Goal: Task Accomplishment & Management: Manage account settings

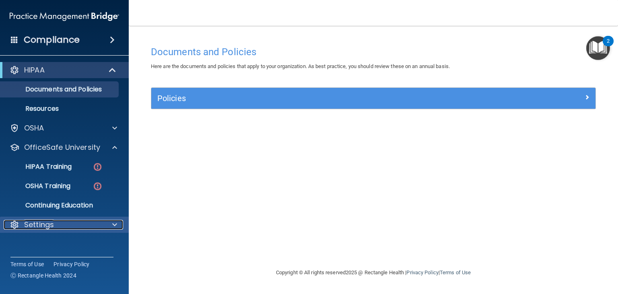
click at [116, 227] on span at bounding box center [114, 225] width 5 height 10
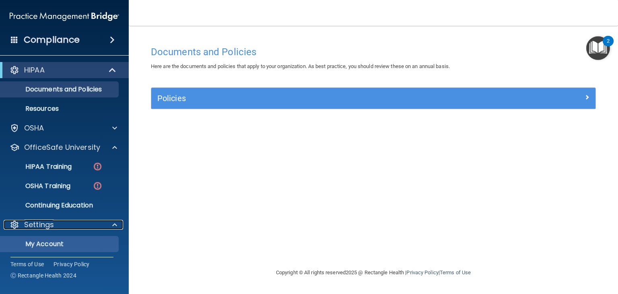
scroll to position [21, 0]
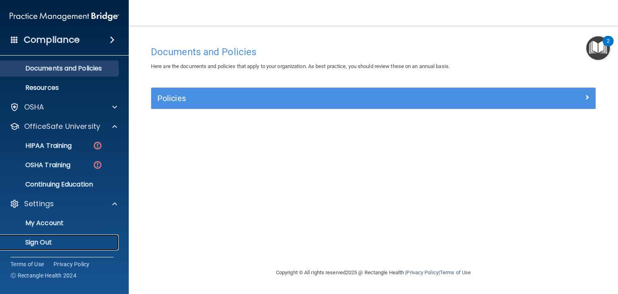
click at [53, 248] on link "Sign Out" at bounding box center [55, 242] width 127 height 16
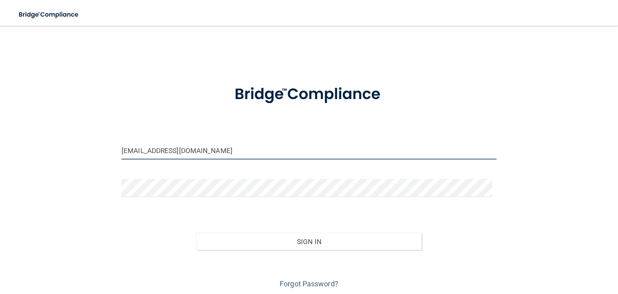
click at [151, 150] on input "[EMAIL_ADDRESS][DOMAIN_NAME]" at bounding box center [309, 150] width 375 height 18
drag, startPoint x: 217, startPoint y: 153, endPoint x: 46, endPoint y: 131, distance: 172.1
click at [46, 131] on div "[EMAIL_ADDRESS][DOMAIN_NAME] Invalid email/password. You don't have permission …" at bounding box center [309, 162] width 586 height 256
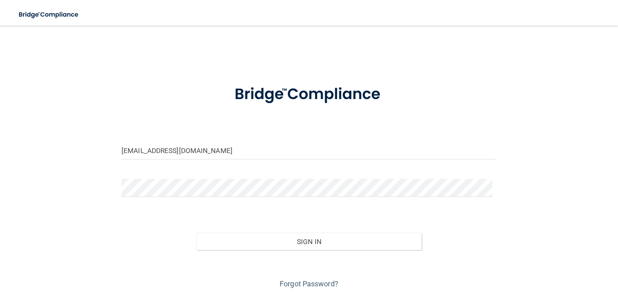
click at [46, 131] on div "[EMAIL_ADDRESS][DOMAIN_NAME] Invalid email/password. You don't have permission …" at bounding box center [309, 162] width 586 height 256
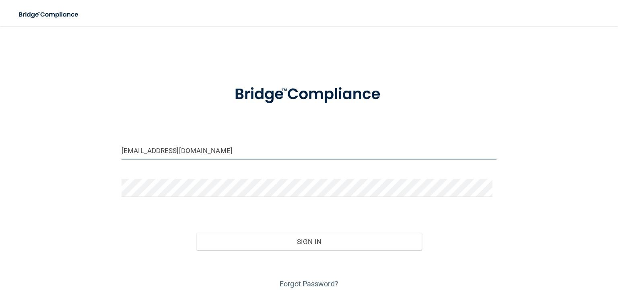
click at [179, 152] on input "[EMAIL_ADDRESS][DOMAIN_NAME]" at bounding box center [309, 150] width 375 height 18
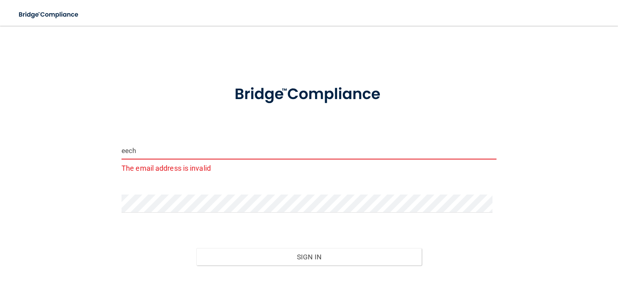
type input "[EMAIL_ADDRESS][DOMAIN_NAME]"
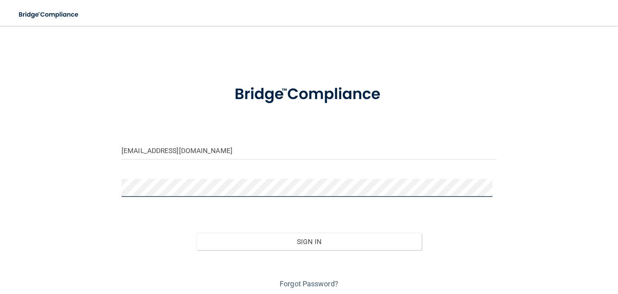
click at [196, 233] on button "Sign In" at bounding box center [308, 242] width 225 height 18
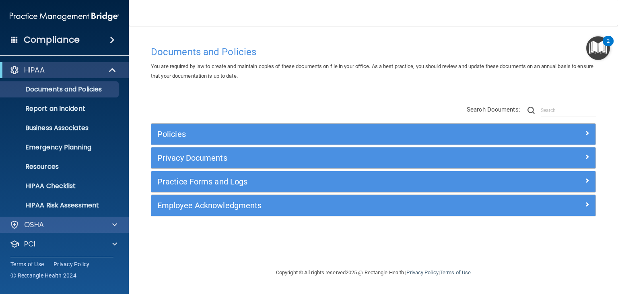
scroll to position [40, 0]
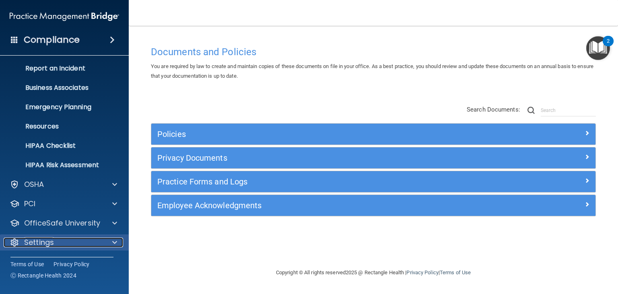
click at [84, 240] on div "Settings" at bounding box center [54, 243] width 100 height 10
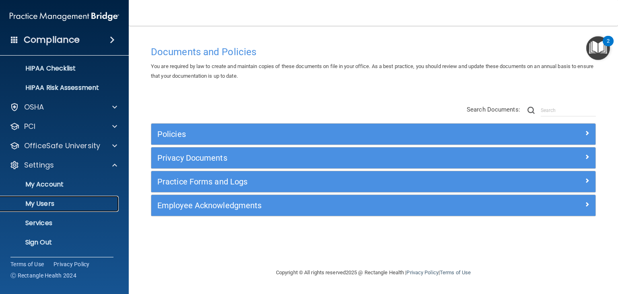
click at [55, 211] on link "My Users" at bounding box center [55, 204] width 127 height 16
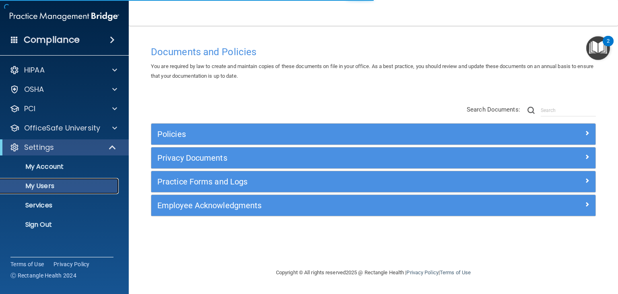
select select "20"
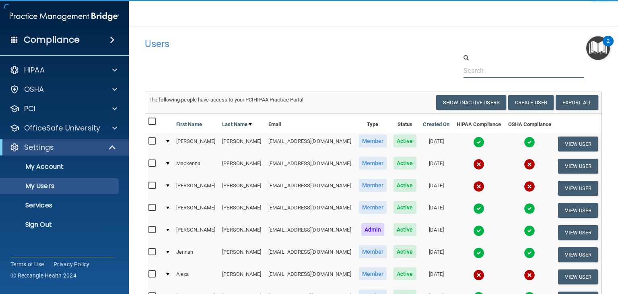
click at [464, 70] on input "text" at bounding box center [524, 70] width 120 height 15
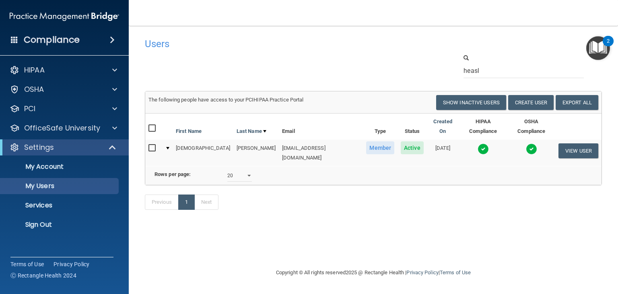
click at [531, 143] on img at bounding box center [531, 148] width 11 height 11
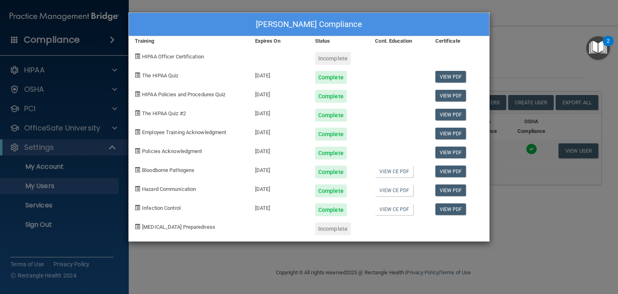
click at [528, 64] on div "[PERSON_NAME] Compliance Training Expires On Status Cont. Education Certificate…" at bounding box center [309, 147] width 618 height 294
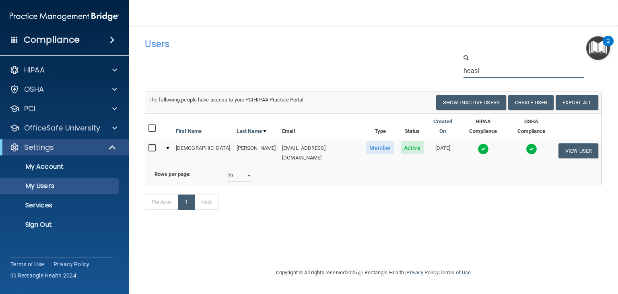
click at [501, 73] on input "heasl" at bounding box center [524, 70] width 120 height 15
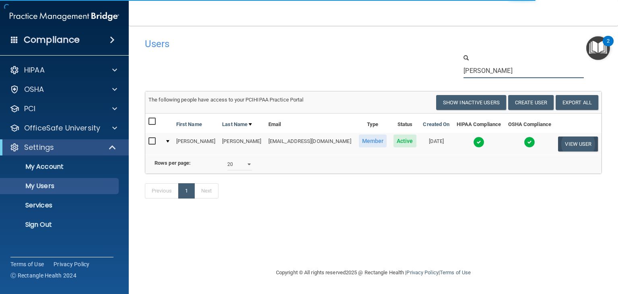
type input "[PERSON_NAME]"
click at [564, 141] on button "View User" at bounding box center [578, 143] width 40 height 15
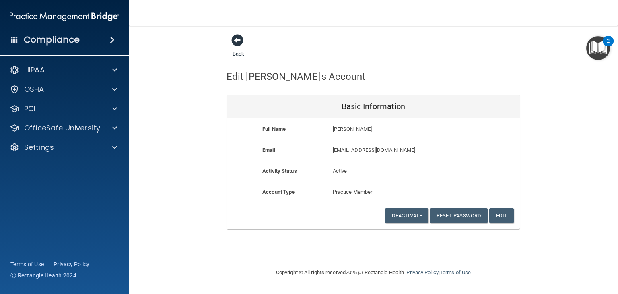
click at [242, 43] on span at bounding box center [237, 40] width 12 height 12
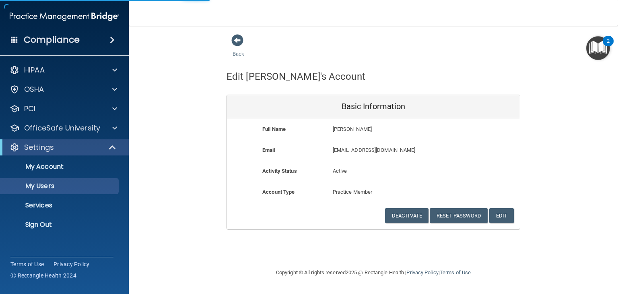
select select "20"
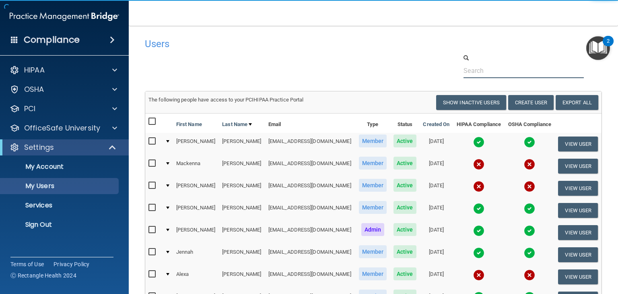
click at [480, 72] on input "text" at bounding box center [524, 70] width 120 height 15
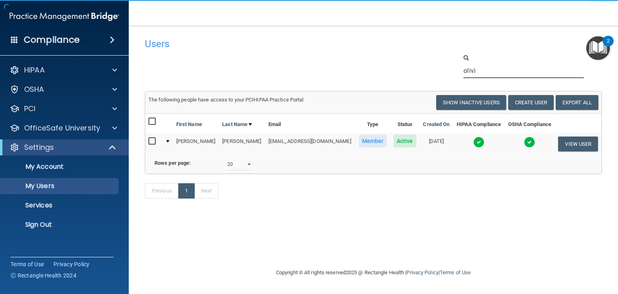
type input "olivi"
click at [152, 138] on input "checkbox" at bounding box center [153, 141] width 9 height 6
checkbox input "true"
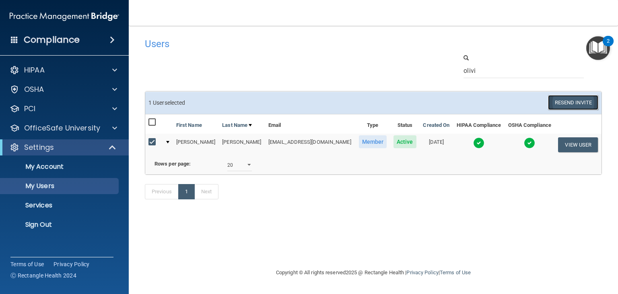
click at [564, 107] on button "Resend Invite" at bounding box center [573, 102] width 50 height 15
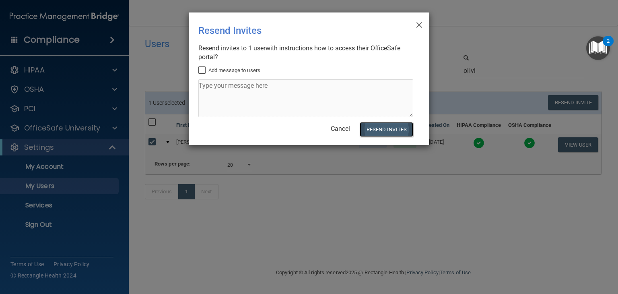
click at [385, 128] on button "Resend Invites" at bounding box center [387, 129] width 54 height 15
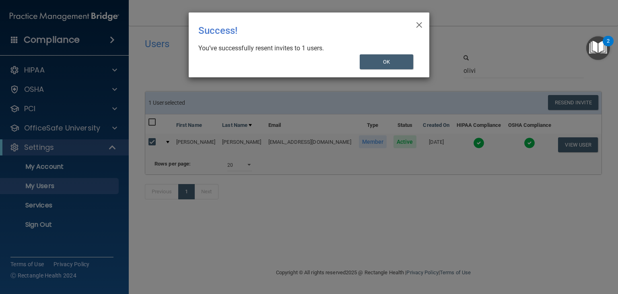
click at [398, 70] on div "× Close Success! You’ve successfully resent invites to 1 users. OK" at bounding box center [309, 44] width 241 height 65
click at [411, 60] on button "OK" at bounding box center [387, 61] width 54 height 15
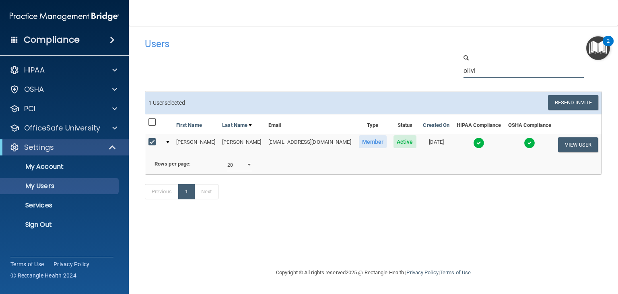
drag, startPoint x: 504, startPoint y: 70, endPoint x: 422, endPoint y: 65, distance: 81.9
click at [422, 65] on div "olivi" at bounding box center [373, 66] width 469 height 25
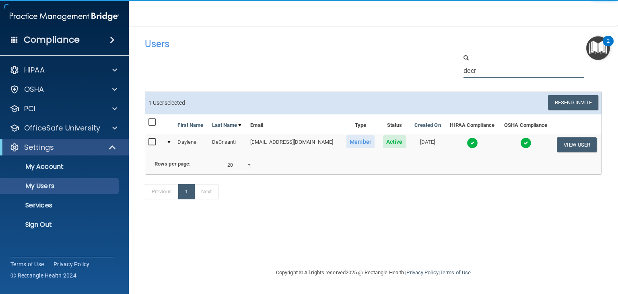
type input "decr"
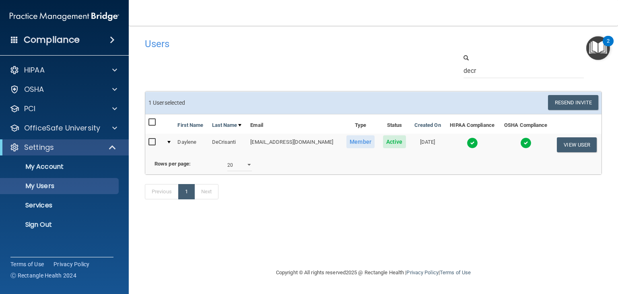
click at [525, 143] on img at bounding box center [526, 142] width 11 height 11
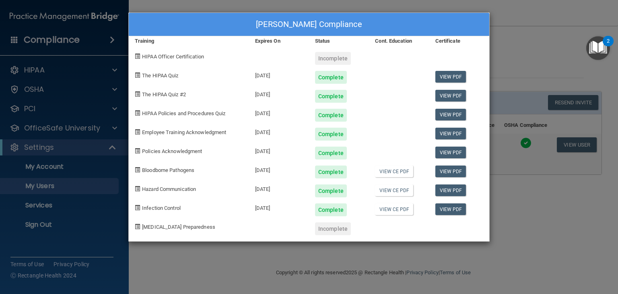
click at [538, 41] on div "[PERSON_NAME] Compliance Training Expires On Status Cont. Education Certificate…" at bounding box center [309, 147] width 618 height 294
